Goal: Communication & Community: Answer question/provide support

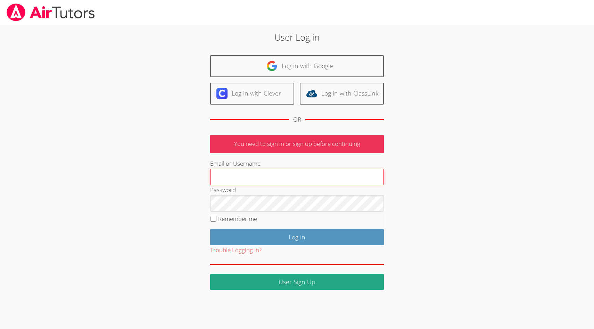
click at [210, 185] on div at bounding box center [210, 185] width 0 height 0
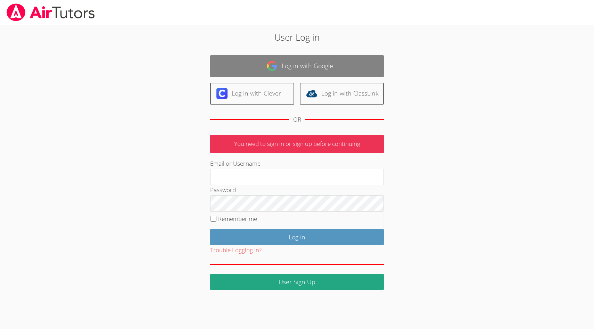
click at [318, 69] on link "Log in with Google" at bounding box center [297, 66] width 174 height 22
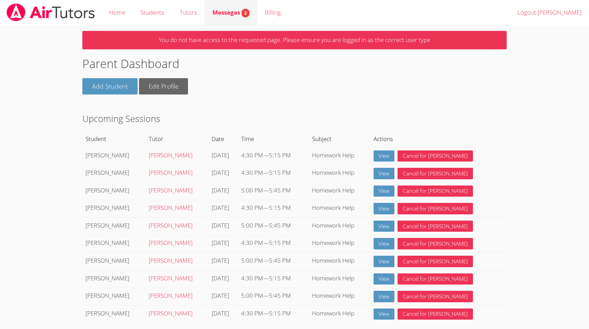
click at [242, 14] on span "2" at bounding box center [245, 13] width 8 height 9
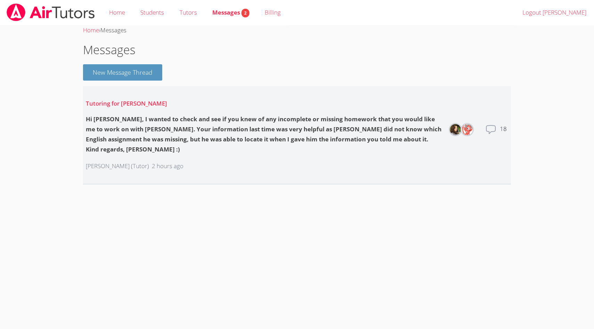
click at [490, 124] on icon at bounding box center [490, 129] width 11 height 11
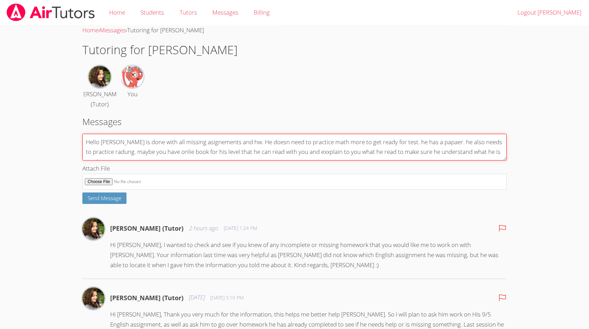
drag, startPoint x: 119, startPoint y: 156, endPoint x: 81, endPoint y: 126, distance: 47.7
paste textarea "Daniel has completed all of his missing assignments and homework. However, he s…"
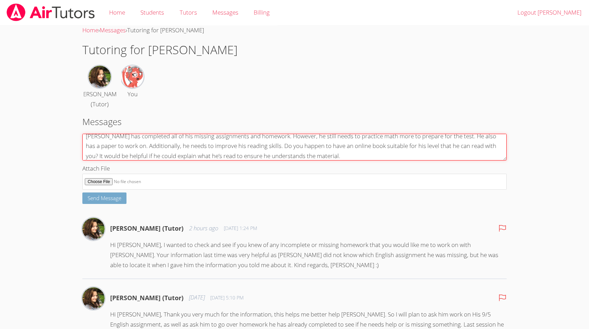
type textarea "Daniel has completed all of his missing assignments and homework. However, he s…"
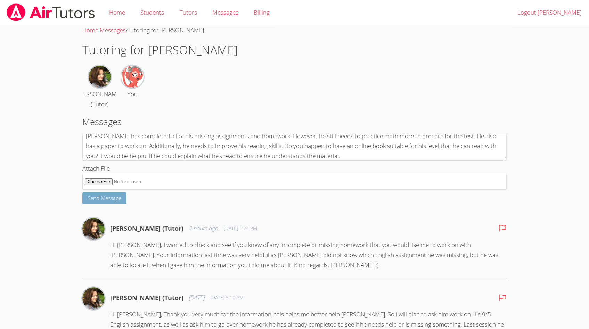
click at [95, 201] on span "Send Message" at bounding box center [105, 198] width 34 height 7
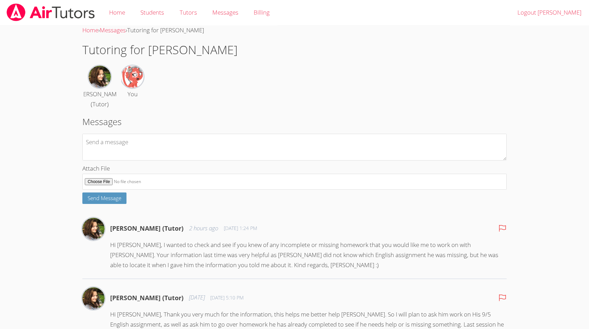
scroll to position [0, 0]
